Goal: Communication & Community: Share content

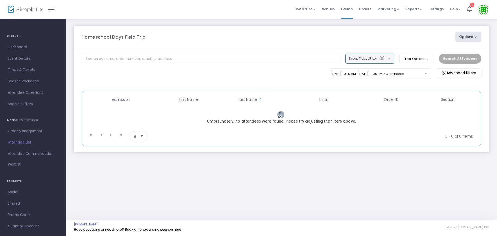
click at [391, 58] on button "Event Ticket Filter (3)" at bounding box center [370, 59] width 49 height 10
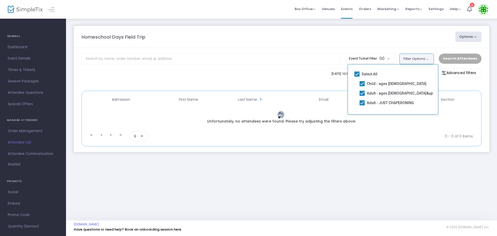
click at [429, 59] on button "Filter Options" at bounding box center [417, 59] width 34 height 10
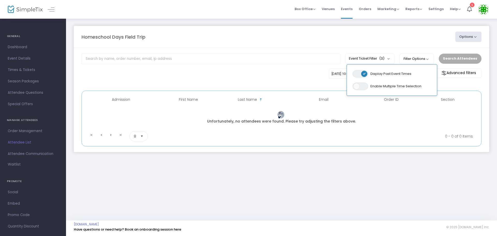
click at [287, 37] on div "Homeschool Days Field Trip" at bounding box center [266, 36] width 374 height 7
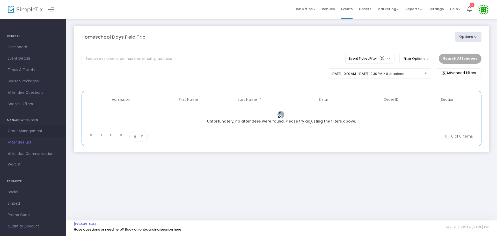
click at [25, 133] on span "Order Management" at bounding box center [33, 131] width 51 height 7
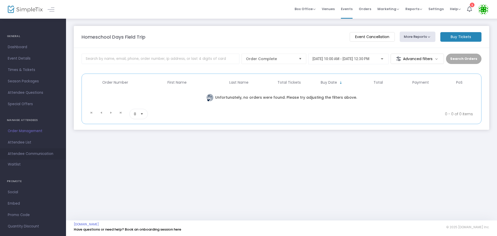
click at [29, 154] on span "Attendee Communication" at bounding box center [33, 154] width 51 height 7
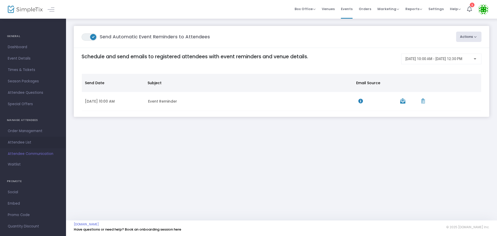
click at [26, 142] on span "Attendee List" at bounding box center [33, 142] width 51 height 7
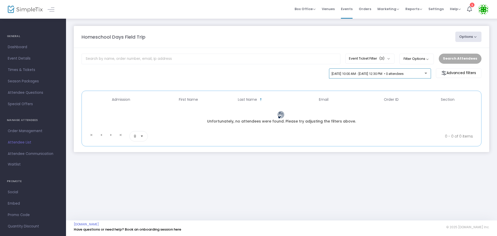
click at [385, 77] on div "[DATE] 10:00 AM - [DATE] 12:30 PM • 0 attendees" at bounding box center [380, 74] width 97 height 7
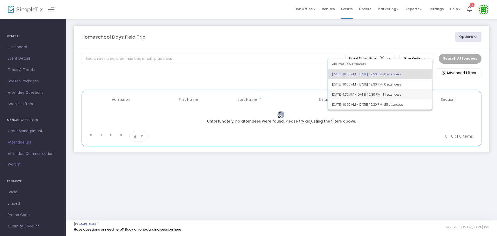
click at [357, 95] on span "[DATE] 9:30 AM - [DATE] 12:30 PM • 11 attendees" at bounding box center [380, 94] width 96 height 10
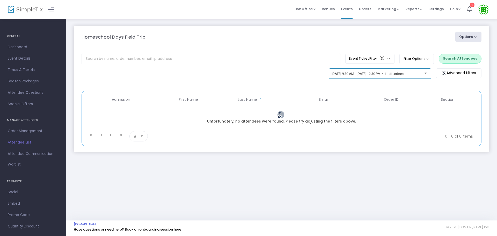
click at [427, 76] on div "[DATE] 9:30 AM - [DATE] 12:30 PM • 11 attendees" at bounding box center [380, 74] width 97 height 7
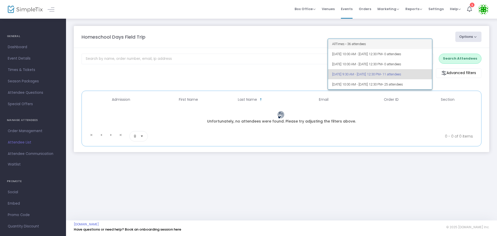
click at [349, 44] on span "All Times • 36 attendees" at bounding box center [380, 44] width 96 height 10
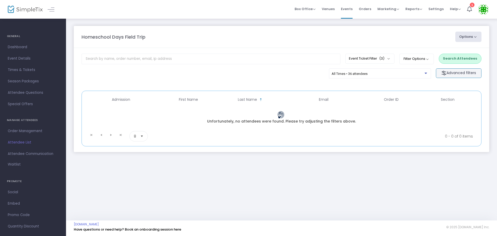
click at [453, 74] on m-button "Advanced filters" at bounding box center [459, 73] width 46 height 10
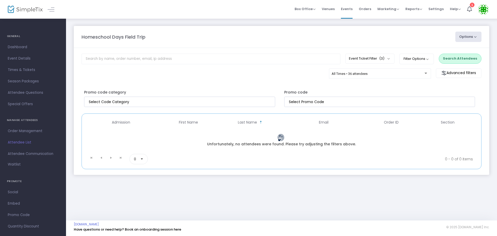
click at [138, 156] on span "8" at bounding box center [135, 159] width 6 height 10
click at [146, 202] on li "100" at bounding box center [139, 201] width 18 height 10
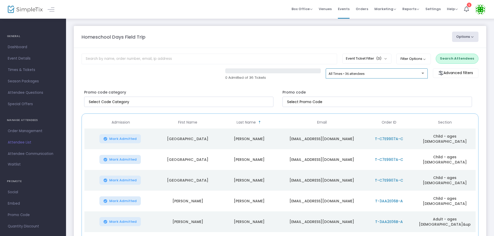
click at [386, 75] on div "All Times • 36 attendees" at bounding box center [375, 74] width 93 height 4
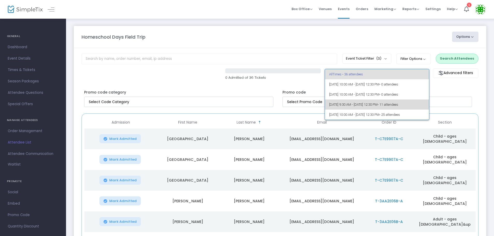
click at [353, 108] on span "[DATE] 9:30 AM - [DATE] 12:30 PM • 11 attendees" at bounding box center [377, 104] width 96 height 10
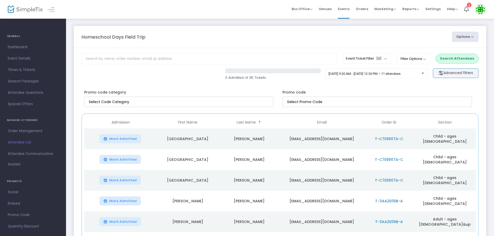
click at [470, 75] on m-button "Advanced filters" at bounding box center [456, 73] width 46 height 10
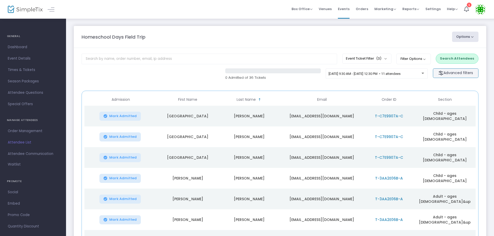
click at [457, 75] on m-button "Advanced filters" at bounding box center [456, 73] width 46 height 10
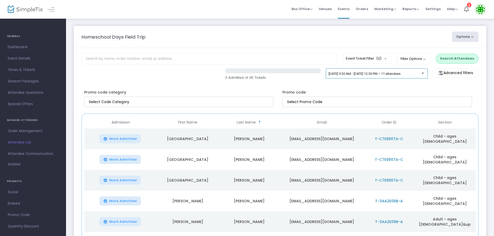
click at [384, 76] on div "[DATE] 9:30 AM - [DATE] 12:30 PM • 11 attendees" at bounding box center [375, 74] width 93 height 4
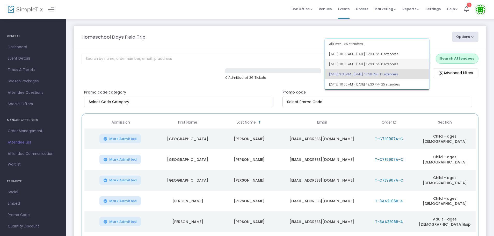
click at [340, 65] on span "5/9/2025 @ 10:00 AM - 5/9/2025 @ 12:30 PM • 0 attendees" at bounding box center [377, 64] width 96 height 10
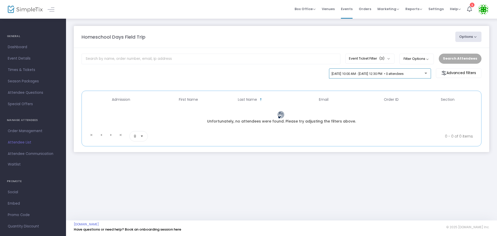
click at [373, 73] on span "[DATE] 10:00 AM - [DATE] 12:30 PM • 0 attendees" at bounding box center [368, 74] width 72 height 4
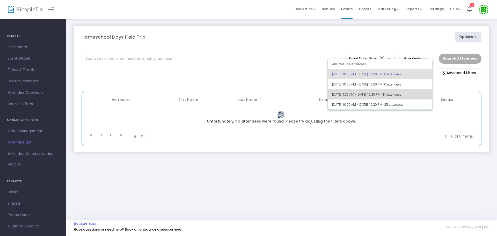
click at [346, 96] on span "[DATE] 9:30 AM - [DATE] 12:30 PM • 11 attendees" at bounding box center [380, 94] width 96 height 10
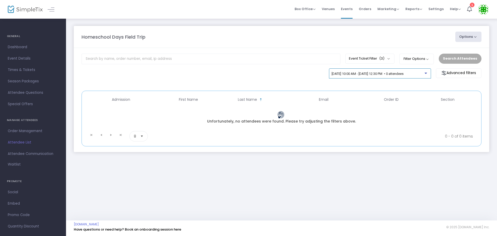
click at [368, 72] on span "[DATE] 10:00 AM - [DATE] 12:30 PM • 0 attendees" at bounding box center [368, 74] width 72 height 4
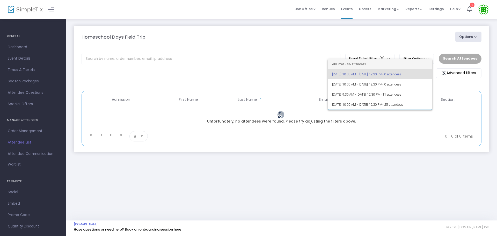
click at [339, 60] on span "All Times • 36 attendees" at bounding box center [380, 64] width 96 height 10
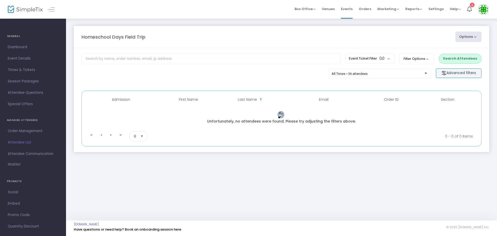
click at [460, 76] on m-button "Advanced filters" at bounding box center [459, 73] width 46 height 10
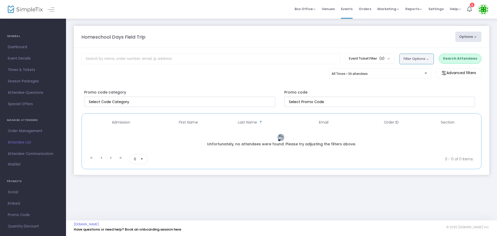
click at [430, 60] on button "Filter Options" at bounding box center [417, 59] width 34 height 10
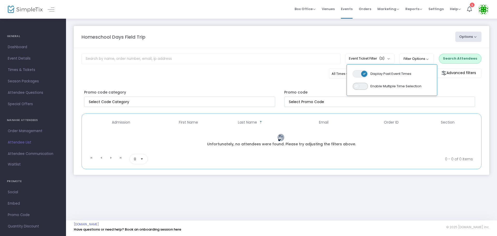
click at [368, 87] on span "ON OFF" at bounding box center [361, 86] width 16 height 7
click at [304, 42] on m-panel-header "Homeschool Days Field Trip Options Export List Print Name Tags Export to Mailch…" at bounding box center [282, 37] width 416 height 22
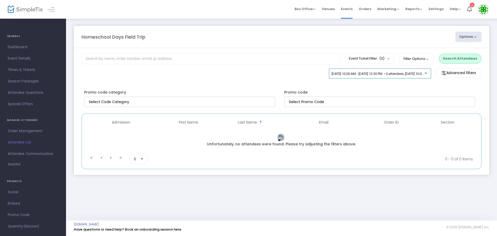
click at [371, 71] on div "3/28/2025 @ 10:00 AM - 3/28/2025 @ 12:30 PM • 0 attendees, 5/9/2025 @ 10:00 AM …" at bounding box center [380, 73] width 102 height 10
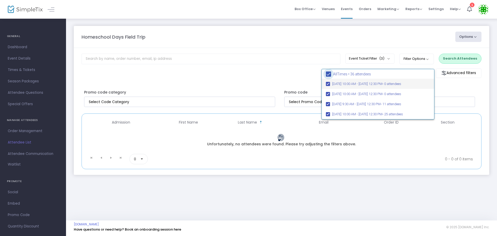
click at [330, 73] on span at bounding box center [328, 74] width 5 height 5
click at [329, 77] on input "All Times • 36 attendees" at bounding box center [329, 77] width 0 height 0
checkbox input "false"
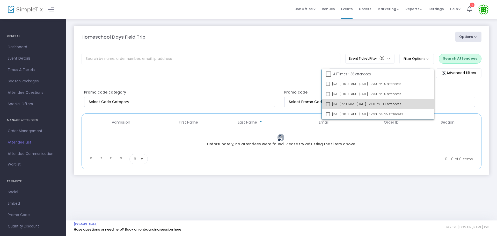
click at [329, 104] on mat-pseudo-checkbox at bounding box center [328, 104] width 4 height 4
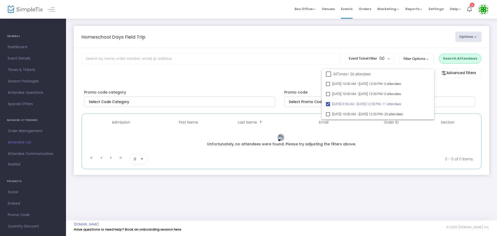
click at [330, 32] on div at bounding box center [248, 118] width 497 height 236
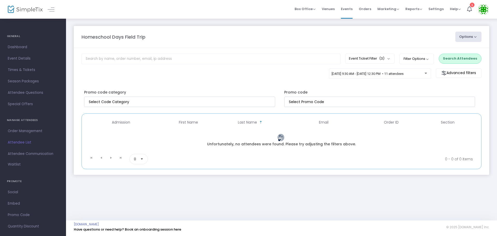
click at [474, 36] on button "Options" at bounding box center [469, 37] width 26 height 10
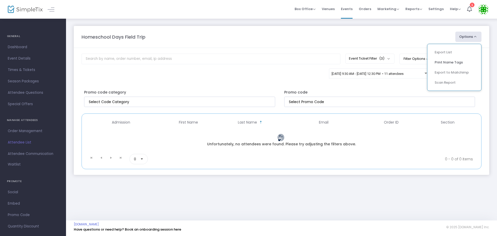
drag, startPoint x: 291, startPoint y: 33, endPoint x: 296, endPoint y: 35, distance: 4.8
click at [292, 33] on div "Homeschool Days Field Trip" at bounding box center [266, 36] width 374 height 7
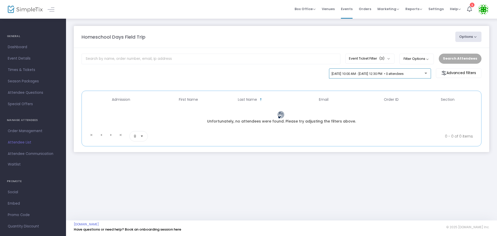
click at [374, 73] on span "[DATE] 10:00 AM - [DATE] 12:30 PM • 0 attendees" at bounding box center [368, 74] width 72 height 4
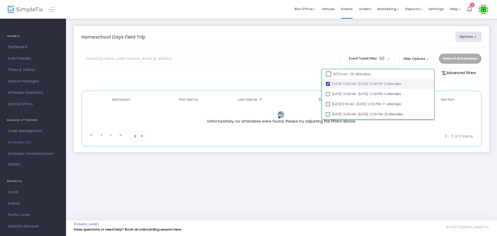
click at [328, 84] on mat-pseudo-checkbox at bounding box center [328, 84] width 4 height 4
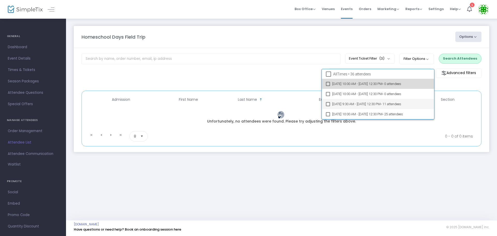
click at [327, 105] on mat-pseudo-checkbox at bounding box center [328, 104] width 4 height 4
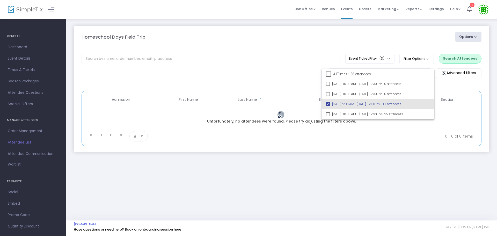
click at [349, 186] on div at bounding box center [248, 118] width 497 height 236
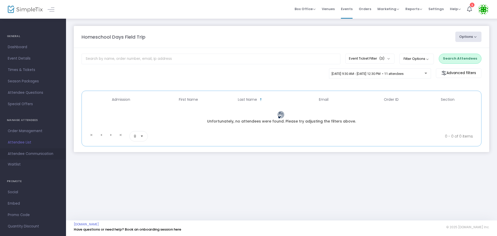
click at [23, 154] on span "Attendee Communication" at bounding box center [33, 154] width 51 height 7
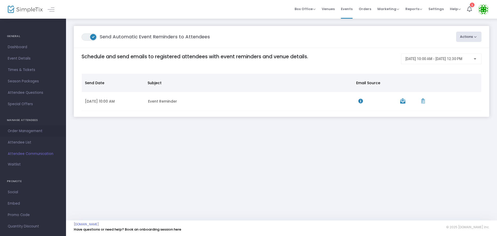
click at [18, 132] on span "Order Management" at bounding box center [33, 131] width 51 height 7
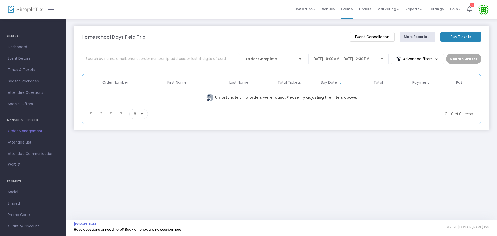
click at [31, 6] on img at bounding box center [25, 10] width 35 height 8
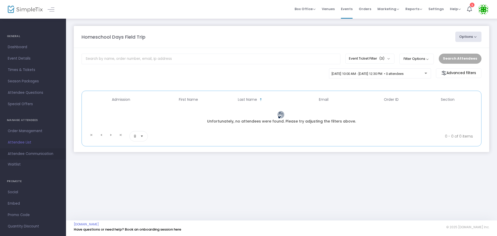
click at [39, 152] on span "Attendee Communication" at bounding box center [33, 154] width 51 height 7
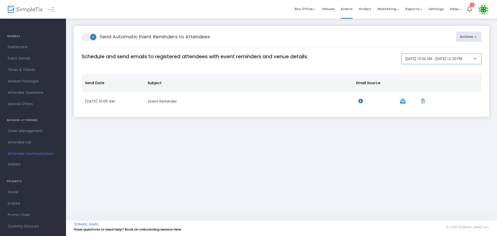
click at [465, 61] on div "[DATE] 10:00 AM - [DATE] 12:30 PM" at bounding box center [442, 58] width 72 height 10
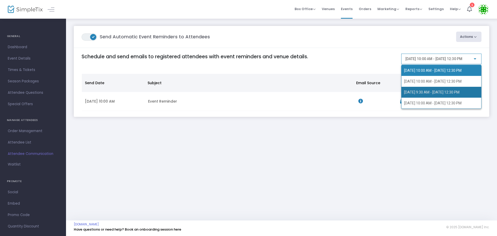
click at [415, 96] on span "[DATE] 9:30 AM - [DATE] 12:30 PM" at bounding box center [441, 92] width 75 height 11
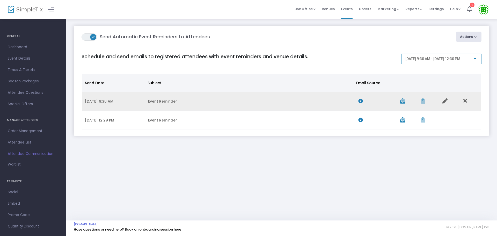
click at [180, 103] on td "Event Reminder" at bounding box center [250, 101] width 210 height 19
click at [445, 102] on icon "Data table" at bounding box center [445, 100] width 5 height 5
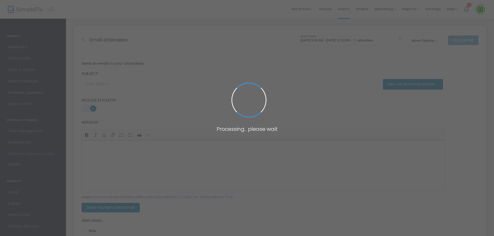
type input "Event Reminder"
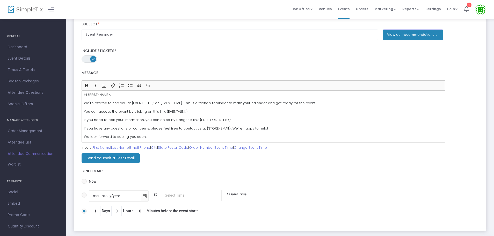
scroll to position [52, 0]
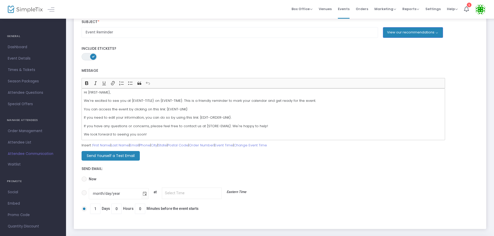
click at [139, 134] on p "We look forward to seeing you soon!" at bounding box center [263, 134] width 359 height 5
click at [141, 134] on p "We look forward to seeing you soon!" at bounding box center [263, 134] width 359 height 5
click at [142, 135] on p "We look forward to seeing you soon!" at bounding box center [263, 134] width 359 height 5
click at [137, 134] on p "We look forward to seeing you soon!" at bounding box center [263, 134] width 359 height 5
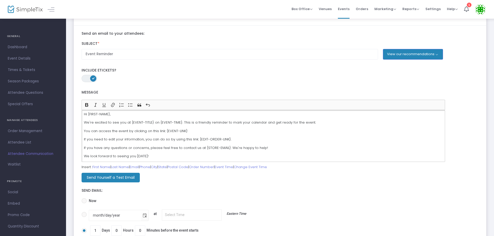
scroll to position [0, 0]
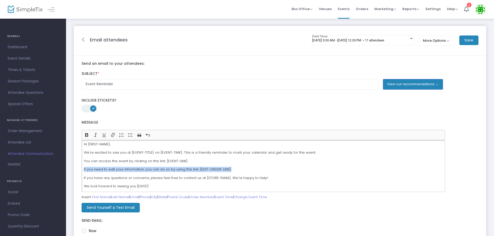
drag, startPoint x: 231, startPoint y: 170, endPoint x: 72, endPoint y: 170, distance: 158.6
click at [72, 171] on div "Email attendees 9/26/2025 @ 9:30 AM - 9/26/2025 @ 12:30 PM • 11 attendees Event…" at bounding box center [280, 153] width 428 height 270
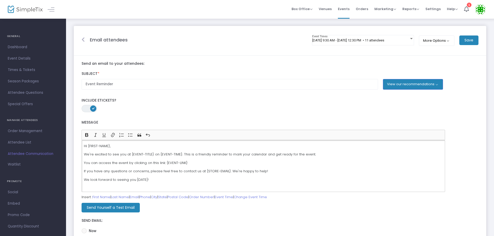
click at [321, 157] on div "Hi {FIRST-NAME}, We're excited to see you at {EVENT-TITLE} on {EVENT-TIME}. Thi…" at bounding box center [264, 166] width 364 height 52
click at [316, 155] on p "We're excited to see you at {EVENT-TITLE} on {EVENT-TIME}. This is a friendly r…" at bounding box center [263, 154] width 359 height 5
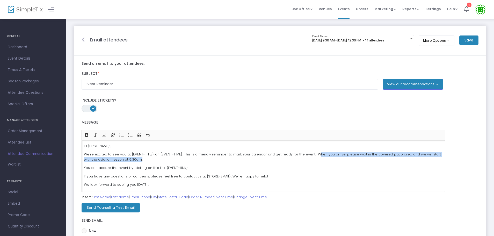
drag, startPoint x: 311, startPoint y: 154, endPoint x: 312, endPoint y: 157, distance: 3.0
click at [312, 157] on p "We're excited to see you at {EVENT-TITLE} on {EVENT-TIME}. This is a friendly r…" at bounding box center [263, 157] width 359 height 10
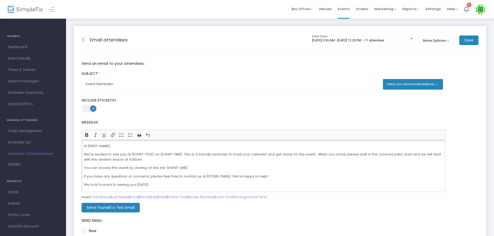
click at [310, 154] on p "We're excited to see you at {EVENT-TITLE} on {EVENT-TIME}. This is a friendly r…" at bounding box center [263, 157] width 359 height 10
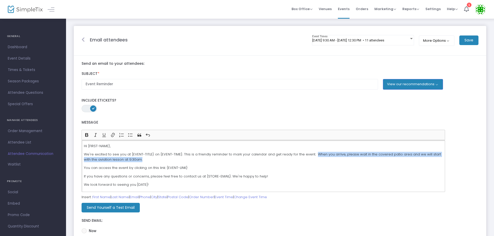
drag, startPoint x: 310, startPoint y: 154, endPoint x: 313, endPoint y: 158, distance: 4.8
click at [313, 158] on p "We're excited to see you at {EVENT-TITLE} on {EVENT-TIME}. This is a friendly r…" at bounding box center [263, 157] width 359 height 10
